Goal: Transaction & Acquisition: Purchase product/service

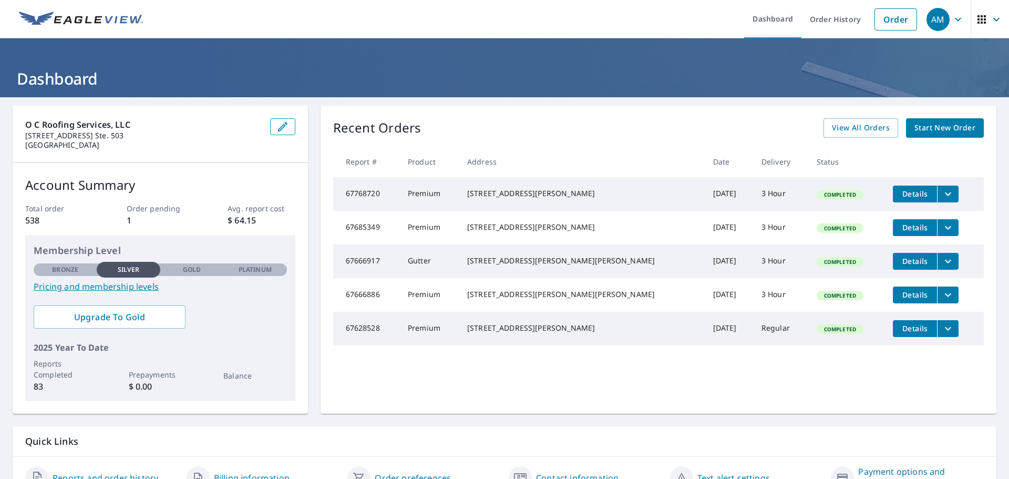
click at [927, 129] on span "Start New Order" at bounding box center [944, 127] width 61 height 13
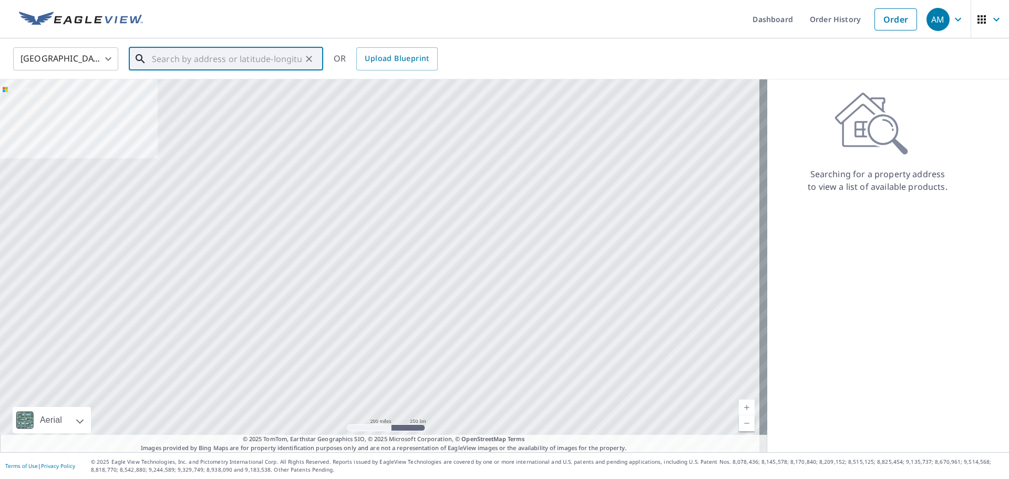
click at [237, 49] on input "text" at bounding box center [227, 58] width 150 height 29
paste input "6846 [PERSON_NAME] Dr"
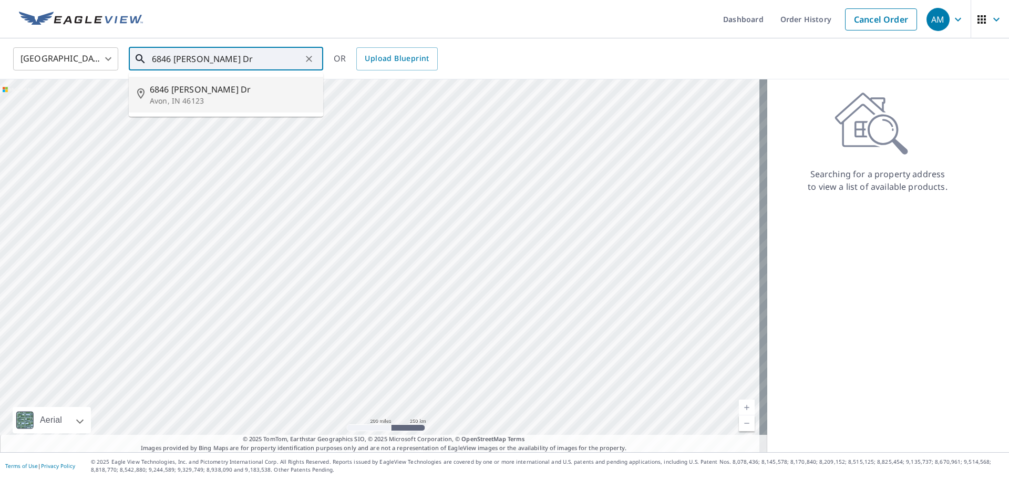
click at [200, 91] on span "6846 [PERSON_NAME] Dr" at bounding box center [232, 89] width 165 height 13
type input "[STREET_ADDRESS][PERSON_NAME][PERSON_NAME]"
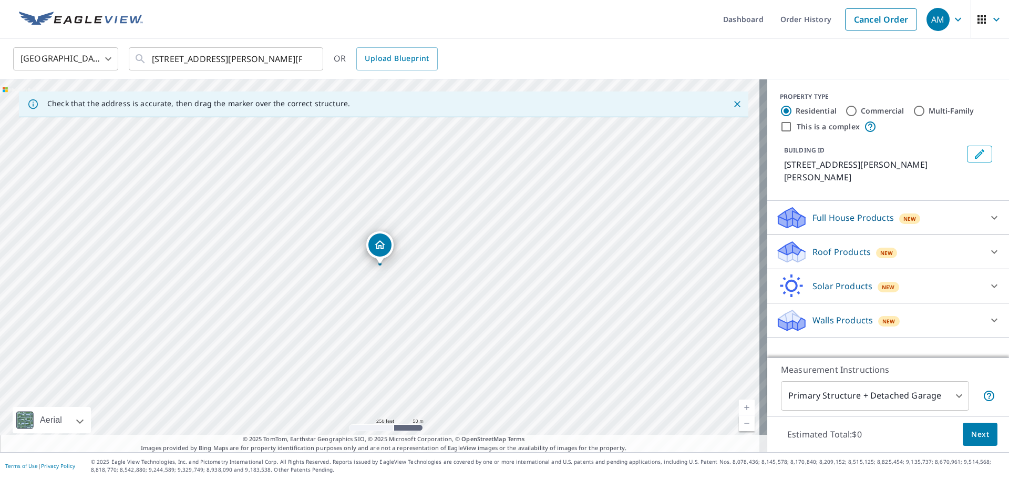
click at [988, 245] on icon at bounding box center [994, 251] width 13 height 13
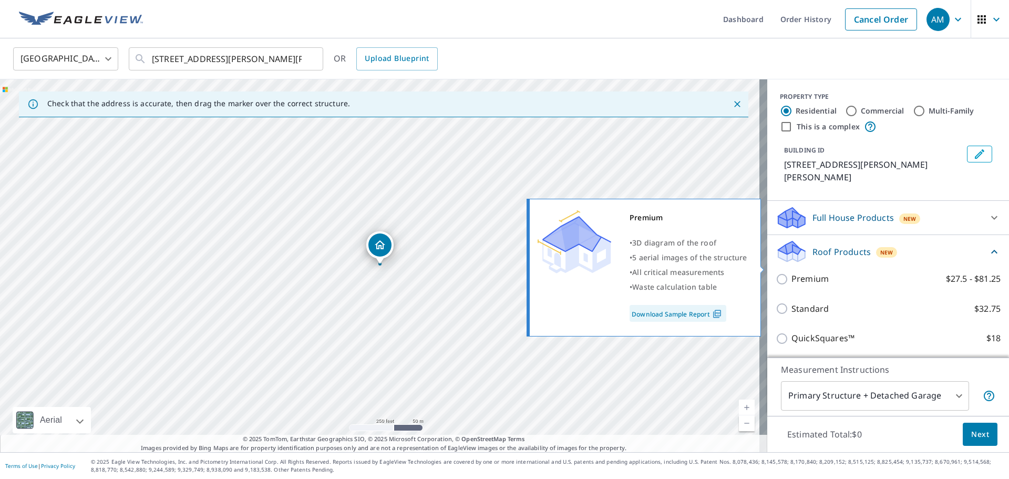
click at [806, 272] on p "Premium" at bounding box center [809, 278] width 37 height 13
click at [791, 273] on input "Premium $27.5 - $81.25" at bounding box center [784, 279] width 16 height 13
checkbox input "true"
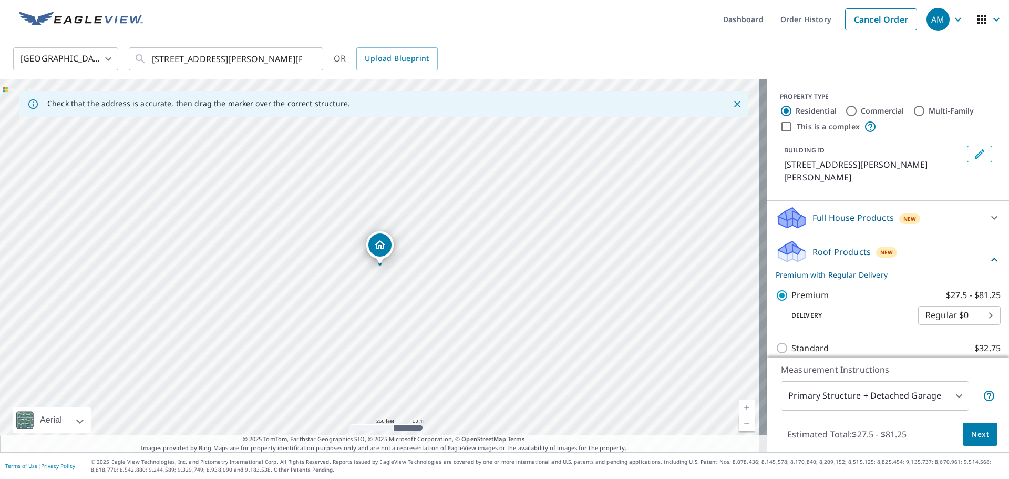
click at [932, 300] on body "AM AM Dashboard Order History Cancel Order AM [GEOGRAPHIC_DATA] [GEOGRAPHIC_DAT…" at bounding box center [504, 239] width 1009 height 479
click at [920, 304] on li "Regular $0" at bounding box center [943, 302] width 83 height 19
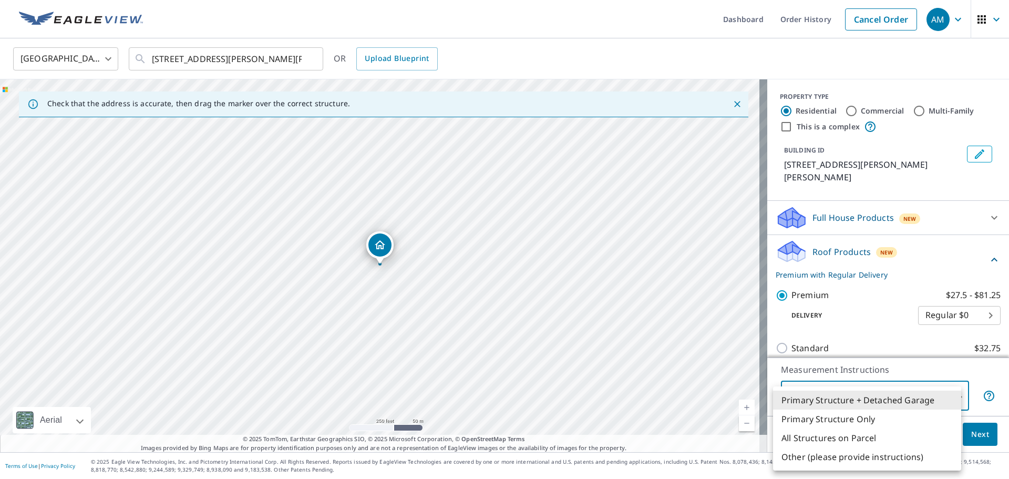
click at [951, 399] on body "AM AM Dashboard Order History Cancel Order AM [GEOGRAPHIC_DATA] [GEOGRAPHIC_DAT…" at bounding box center [504, 239] width 1009 height 479
click at [909, 411] on li "Primary Structure Only" at bounding box center [867, 418] width 188 height 19
type input "2"
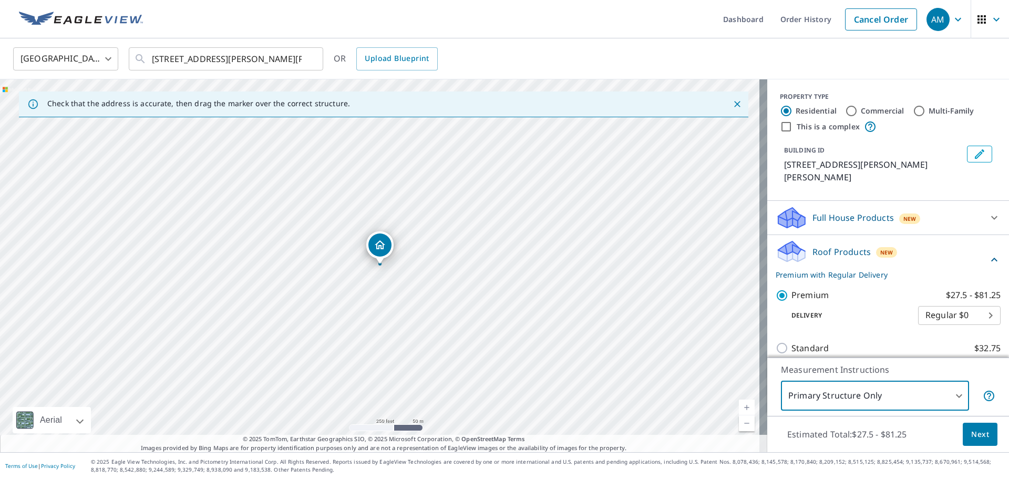
click at [971, 439] on span "Next" at bounding box center [980, 434] width 18 height 13
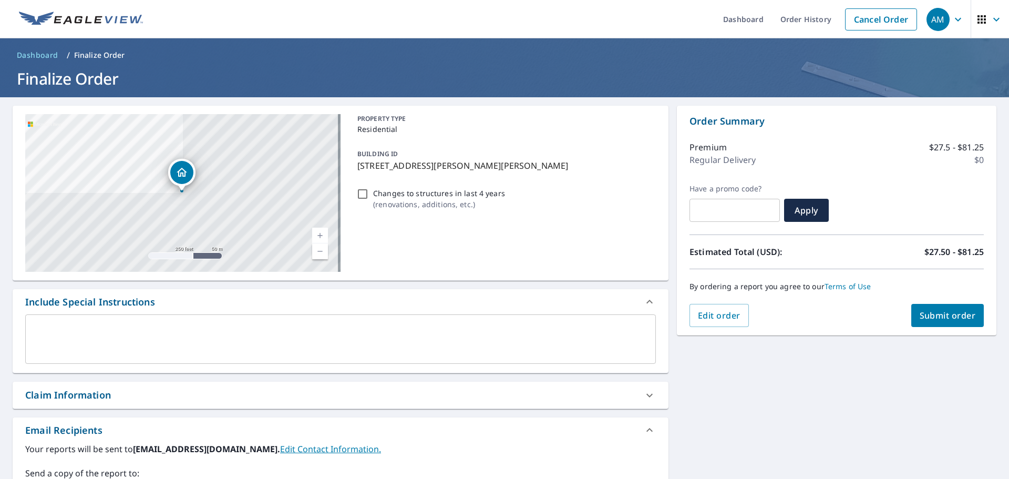
click at [934, 317] on span "Submit order" at bounding box center [948, 316] width 56 height 12
